Goal: Task Accomplishment & Management: Manage account settings

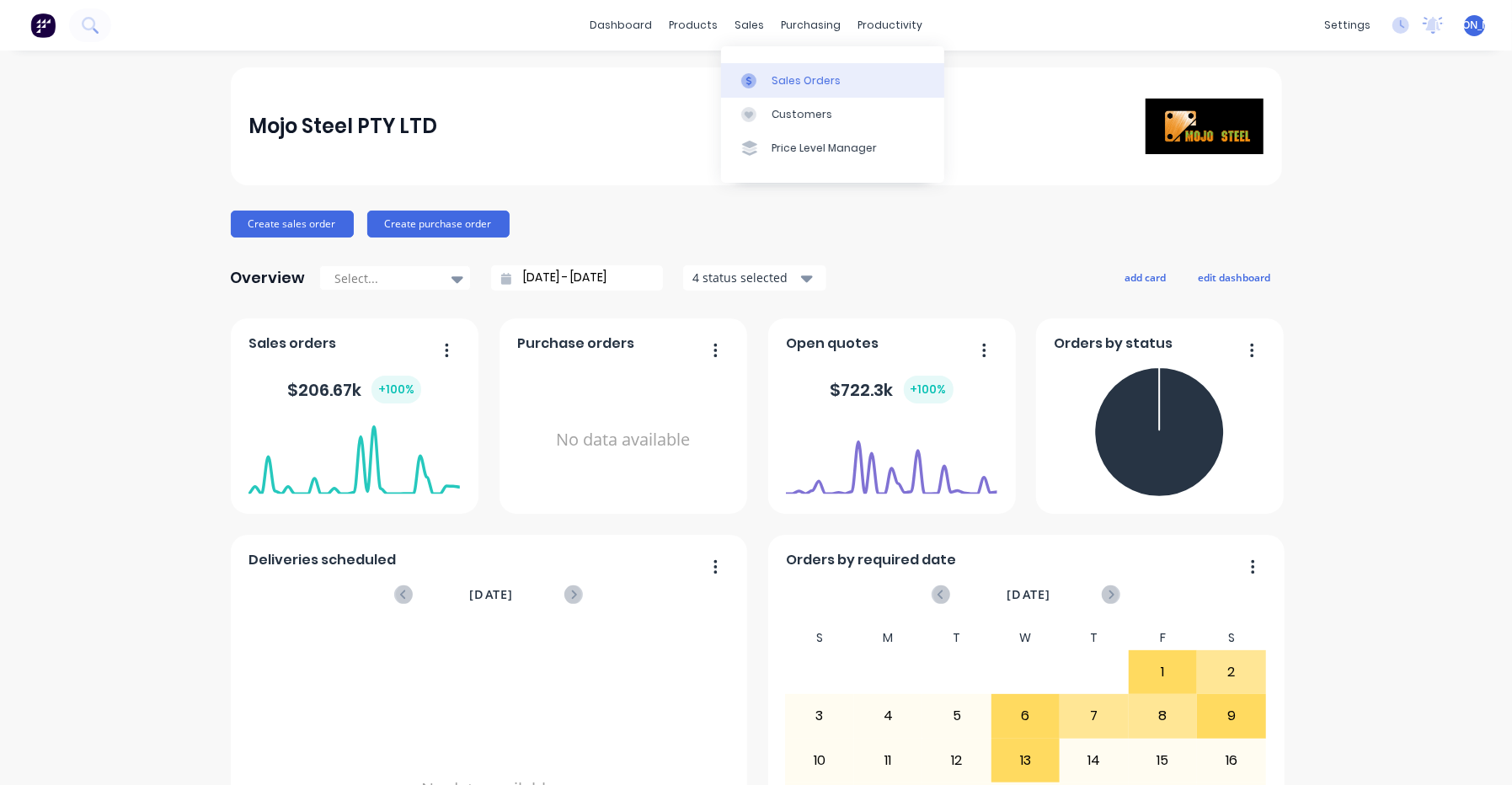
click at [753, 73] on icon at bounding box center [749, 80] width 15 height 15
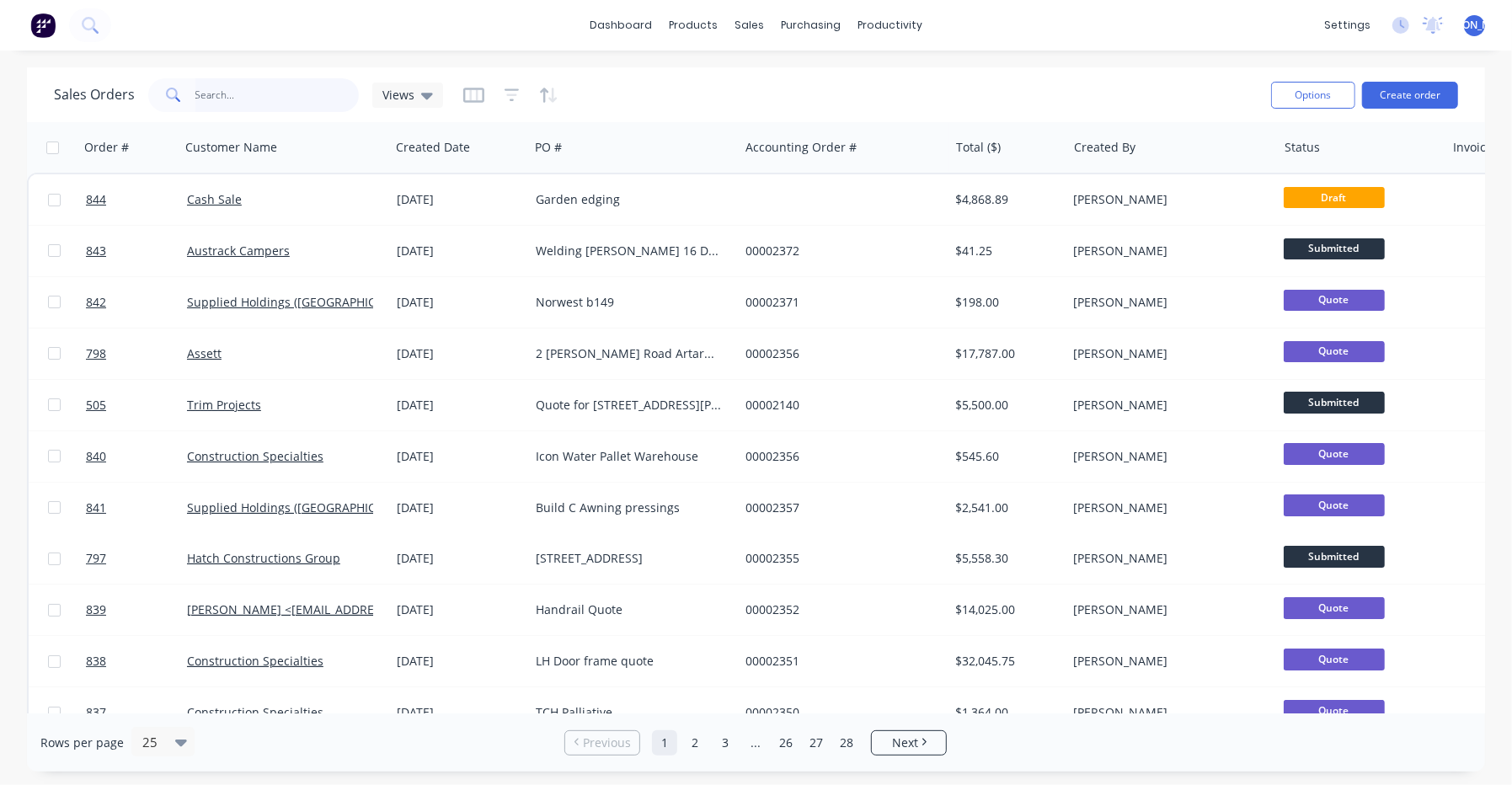
drag, startPoint x: 293, startPoint y: 97, endPoint x: 301, endPoint y: 91, distance: 10.0
click at [293, 96] on input "text" at bounding box center [278, 95] width 165 height 34
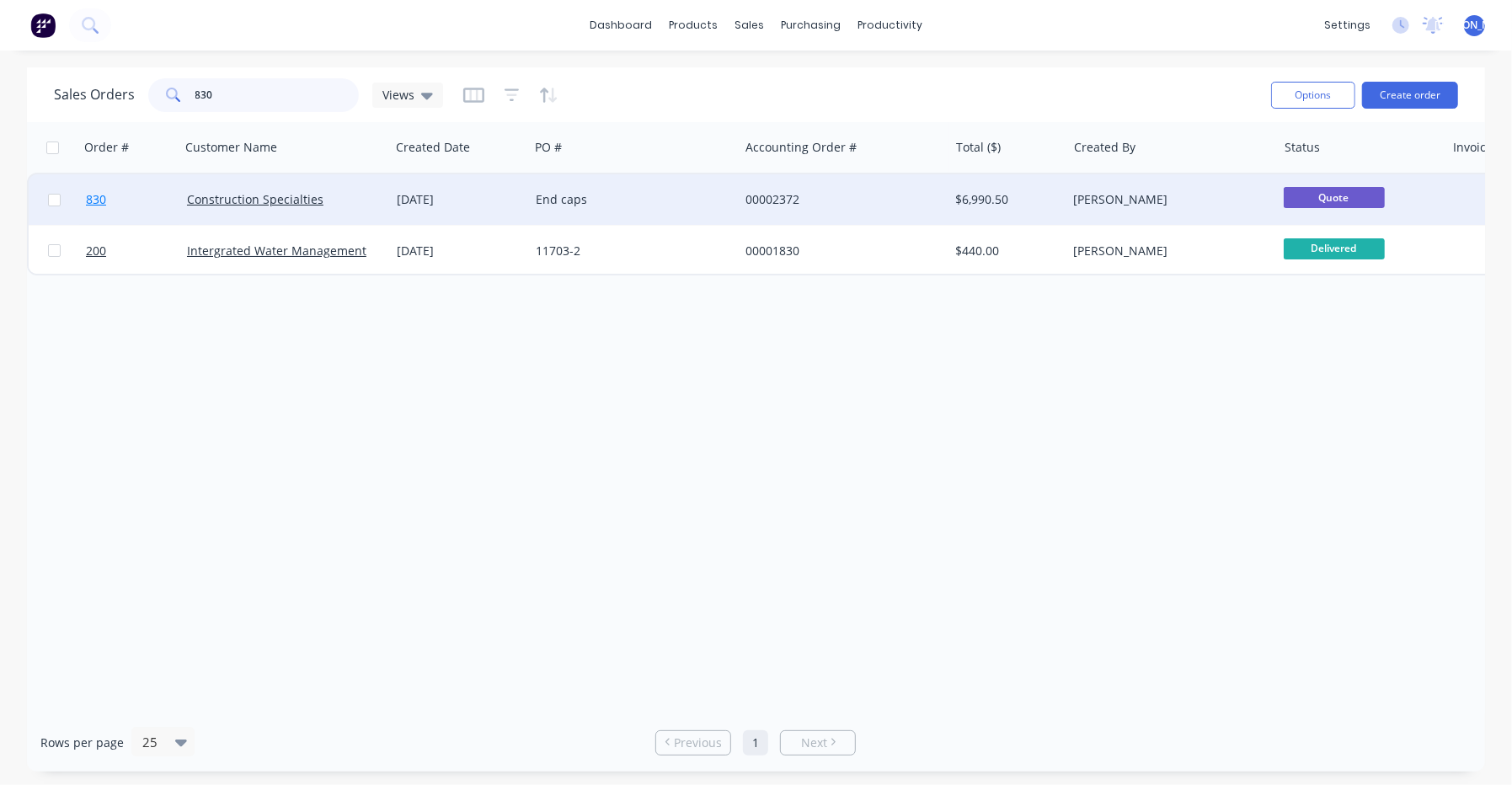
type input "830"
click at [95, 211] on link "830" at bounding box center [137, 199] width 101 height 50
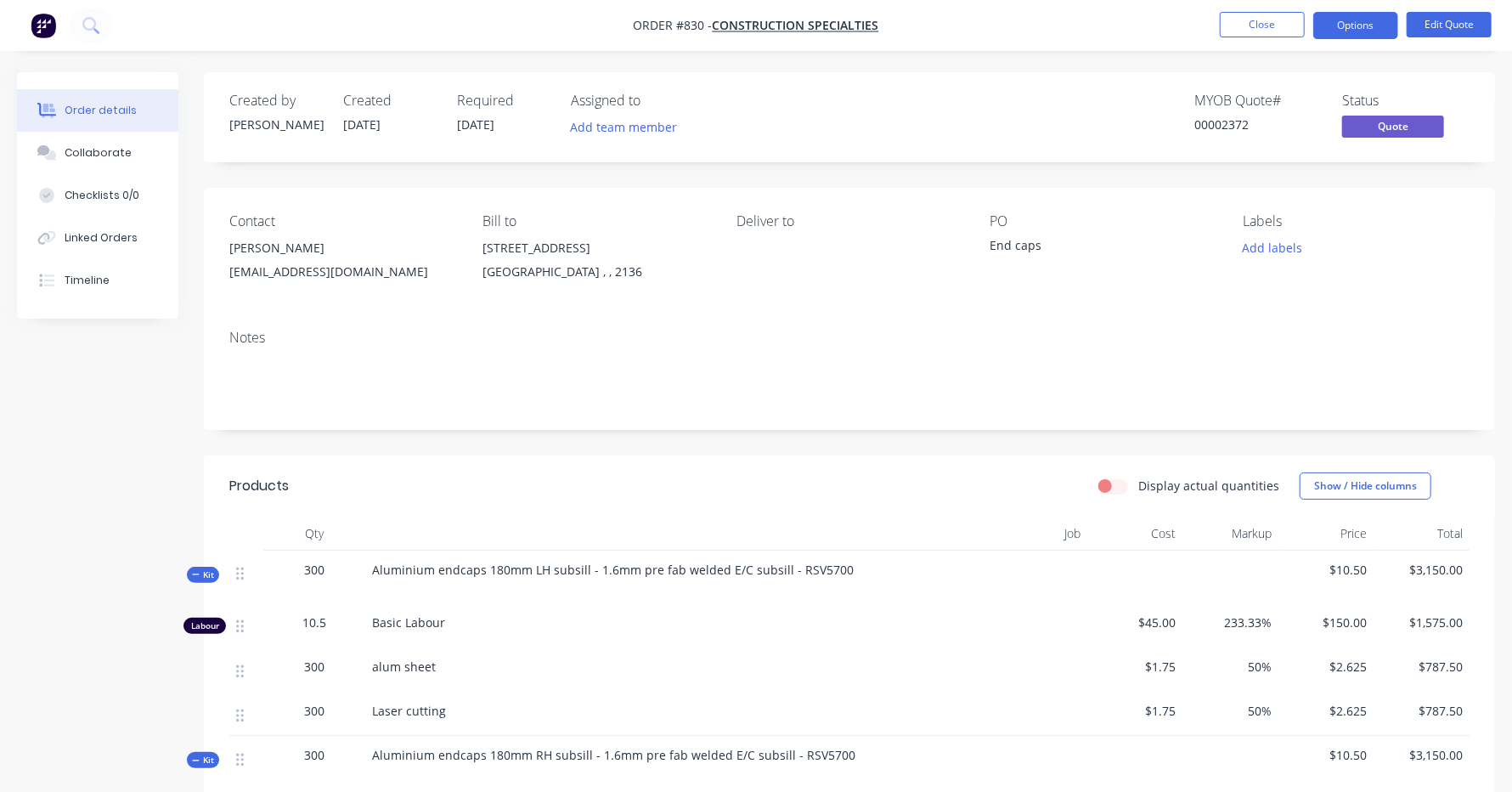
click at [1285, 8] on nav "Order #830 - Construction Specialties Close Options Edit Quote" at bounding box center [756, 25] width 1512 height 51
click at [1285, 19] on button "Close" at bounding box center [1262, 25] width 85 height 25
